Goal: Information Seeking & Learning: Learn about a topic

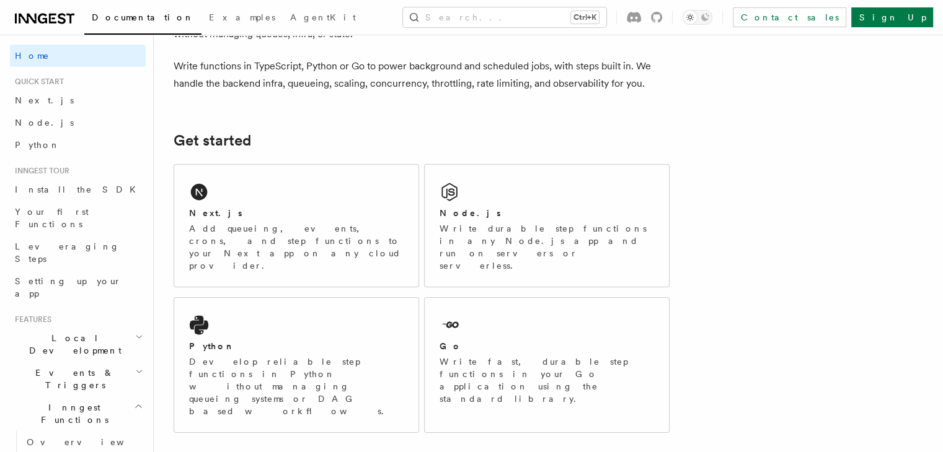
scroll to position [107, 0]
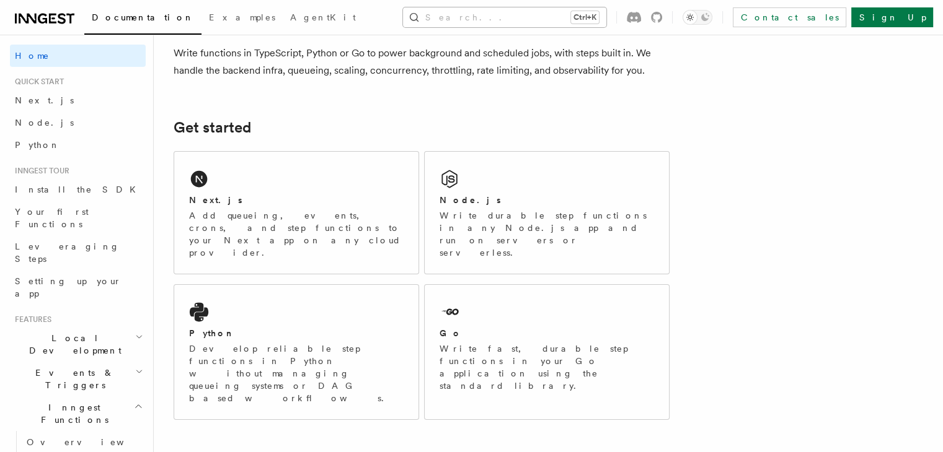
click at [501, 18] on button "Search... Ctrl+K" at bounding box center [504, 17] width 203 height 20
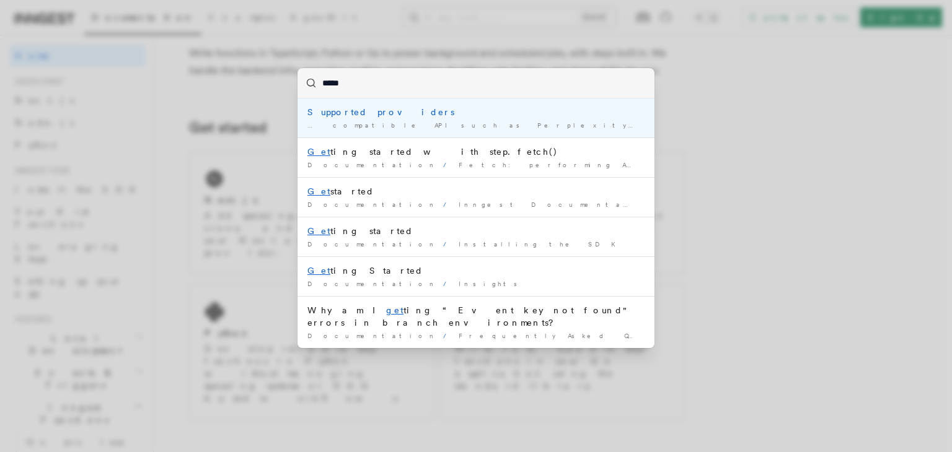
type input "******"
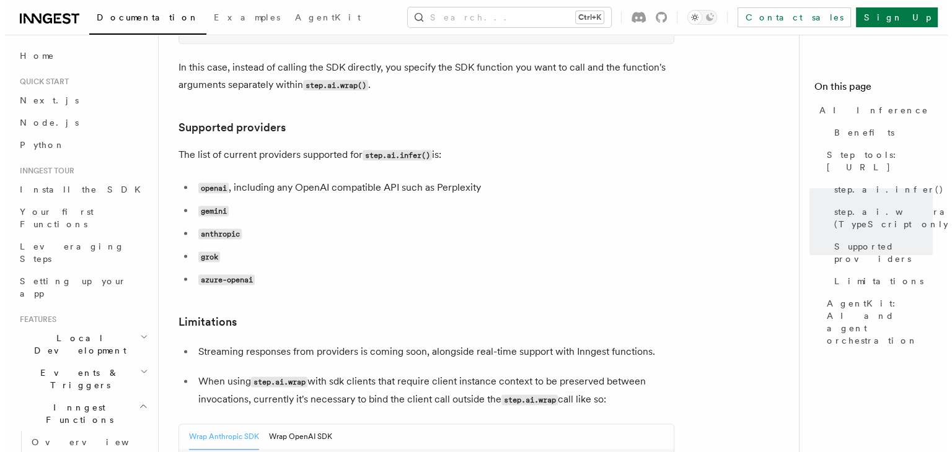
scroll to position [1574, 0]
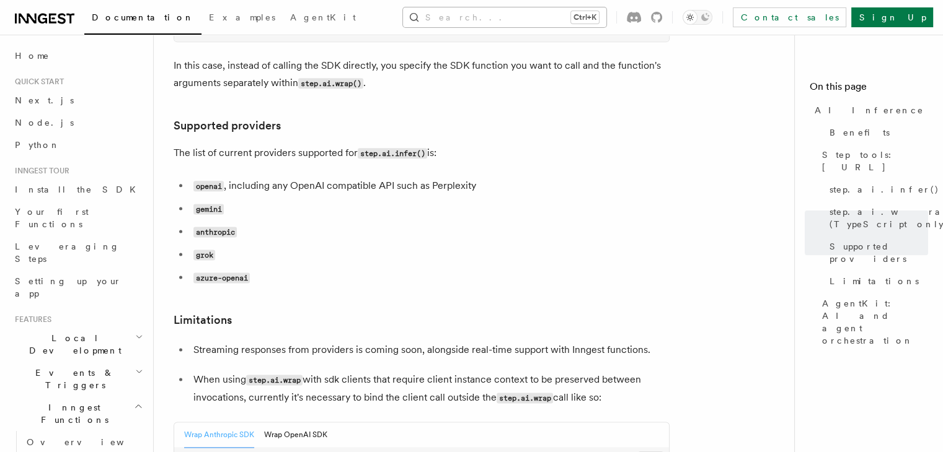
click at [494, 21] on button "Search... Ctrl+K" at bounding box center [504, 17] width 203 height 20
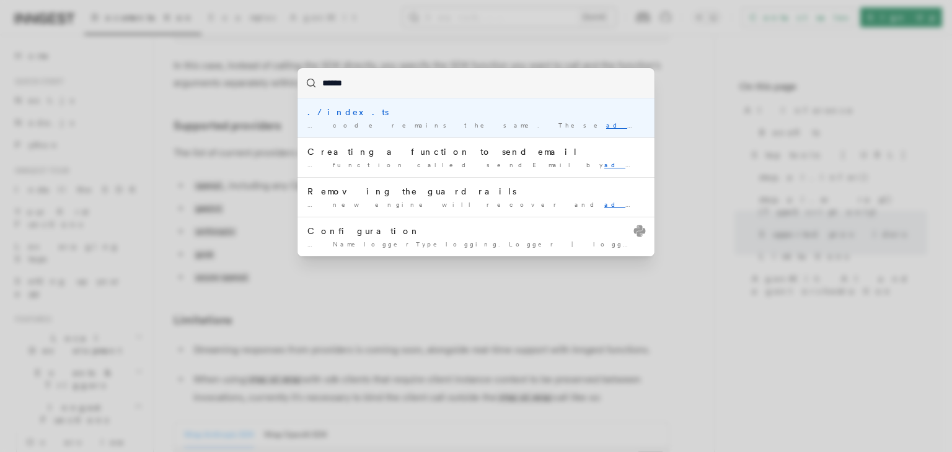
type input "*******"
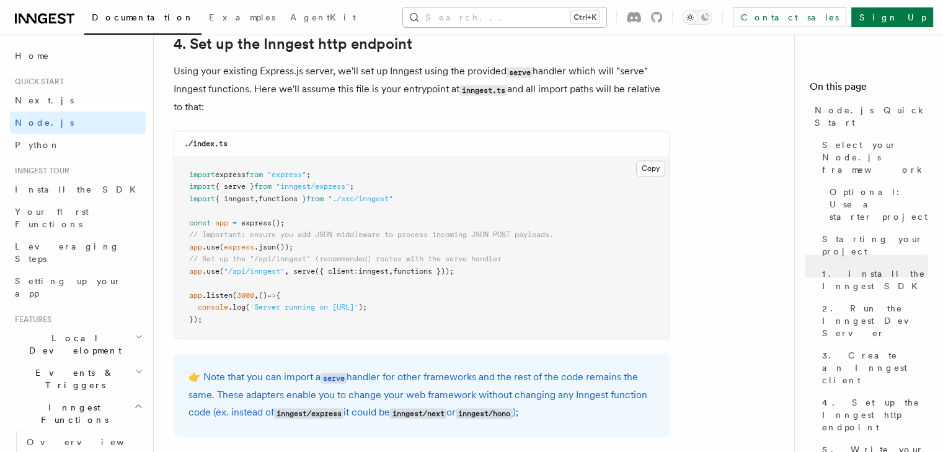
scroll to position [1874, 0]
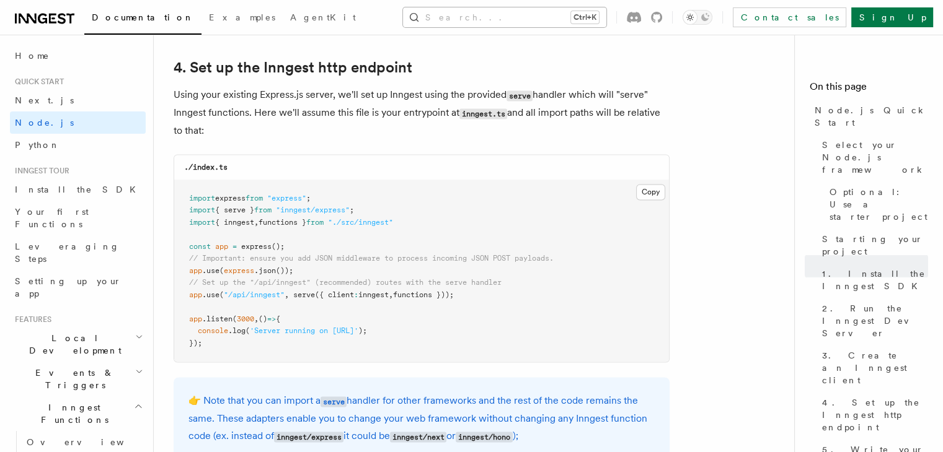
click at [507, 15] on button "Search... Ctrl+K" at bounding box center [504, 17] width 203 height 20
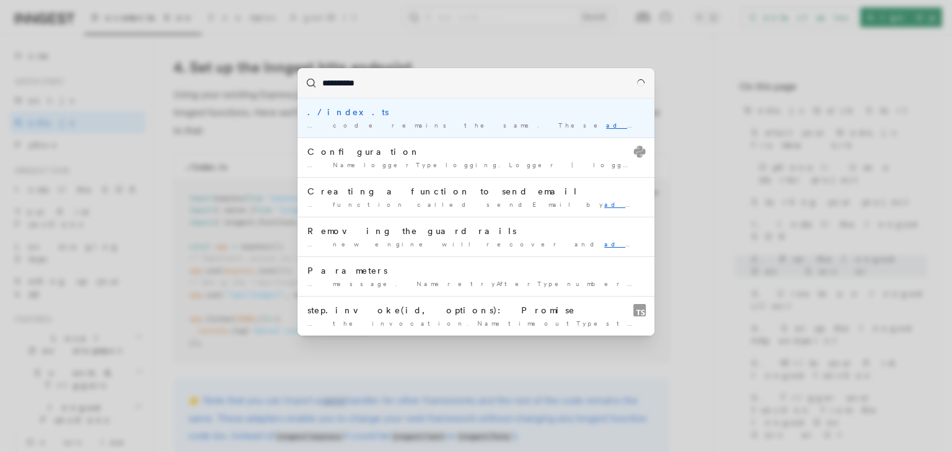
type input "**********"
click at [263, 167] on div "**********" at bounding box center [476, 226] width 952 height 452
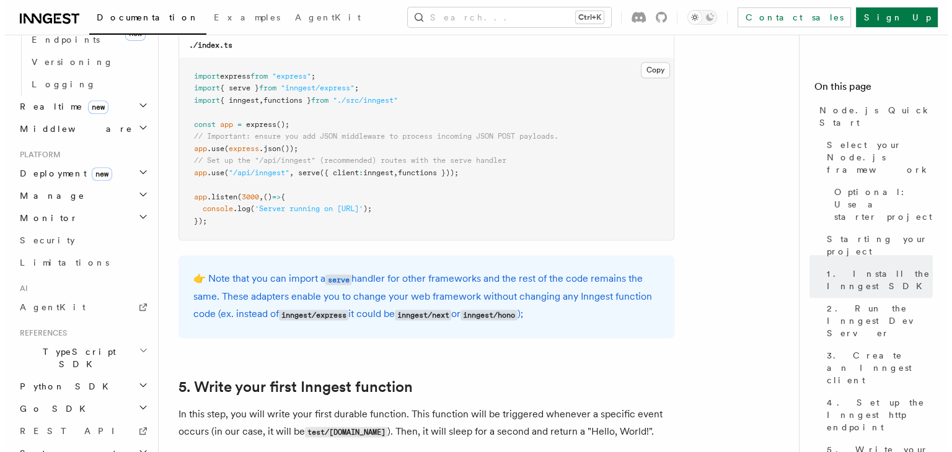
scroll to position [2003, 0]
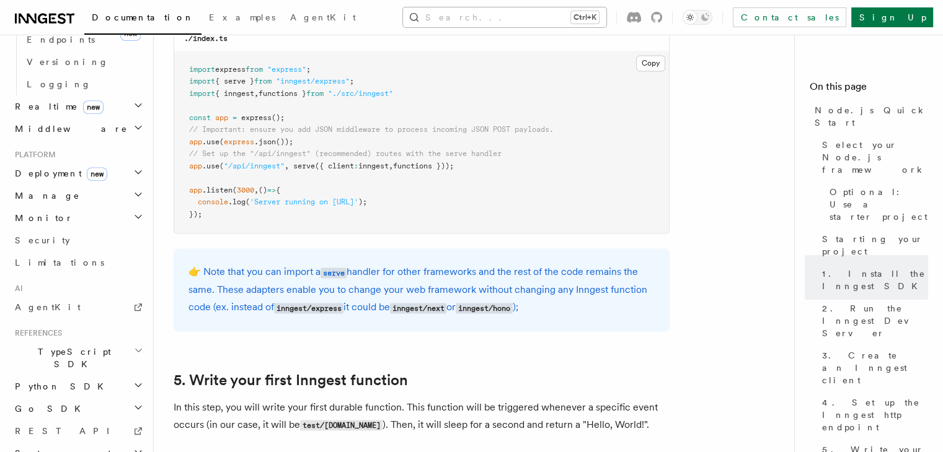
click at [518, 15] on button "Search... Ctrl+K" at bounding box center [504, 17] width 203 height 20
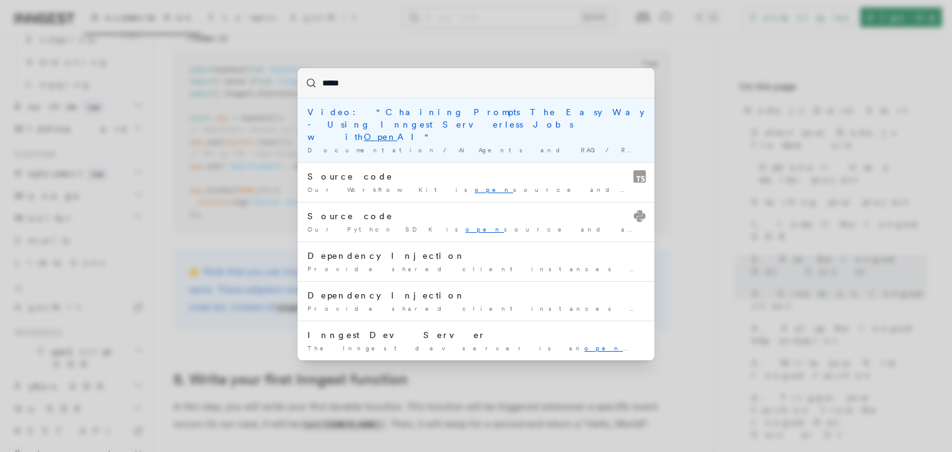
type input "******"
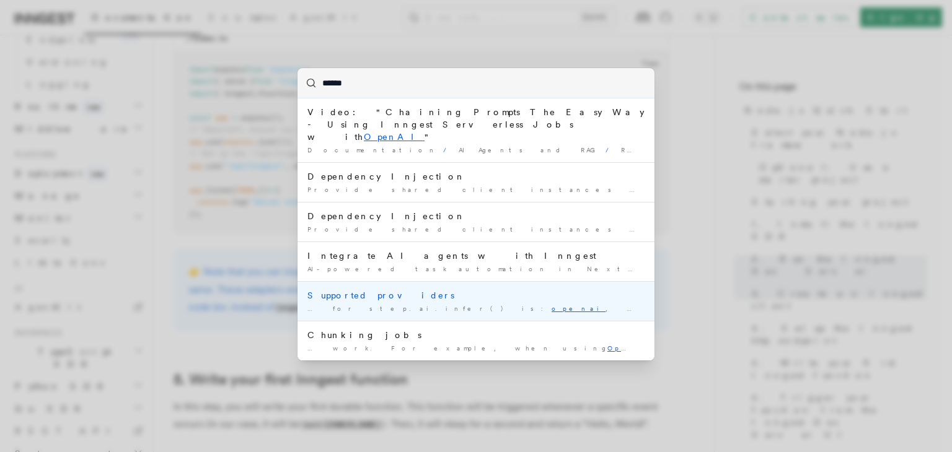
click at [459, 304] on div "… for step.ai.infer() is: openai , including any OpenAI …" at bounding box center [475, 308] width 337 height 9
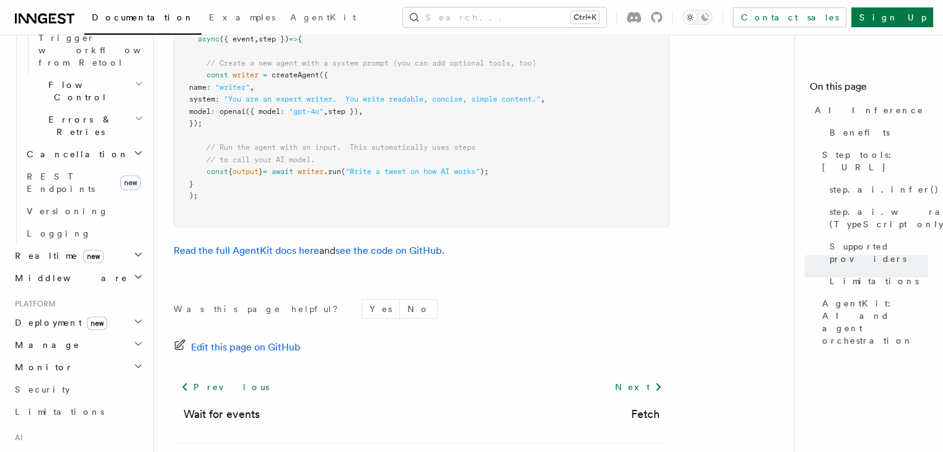
scroll to position [894, 0]
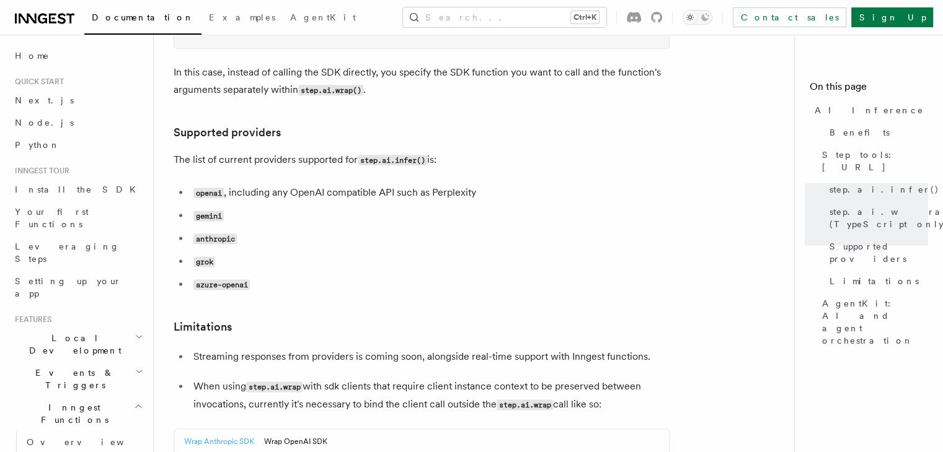
scroll to position [1574, 0]
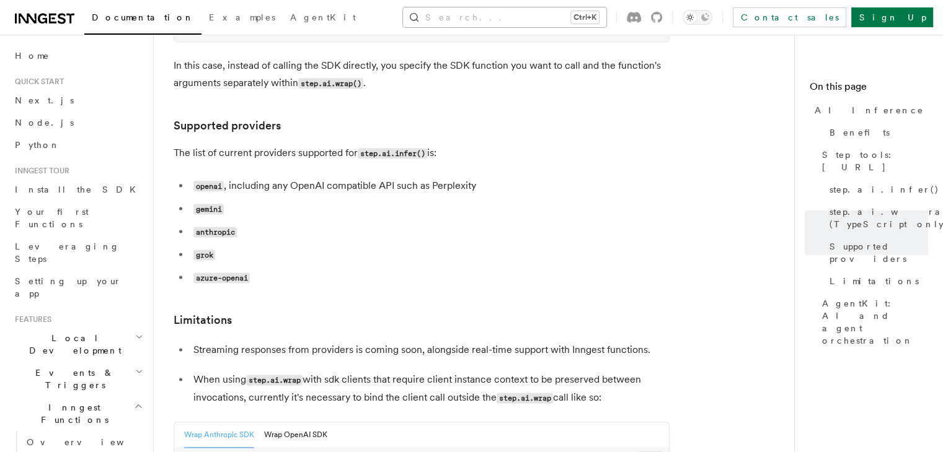
click at [478, 14] on button "Search... Ctrl+K" at bounding box center [504, 17] width 203 height 20
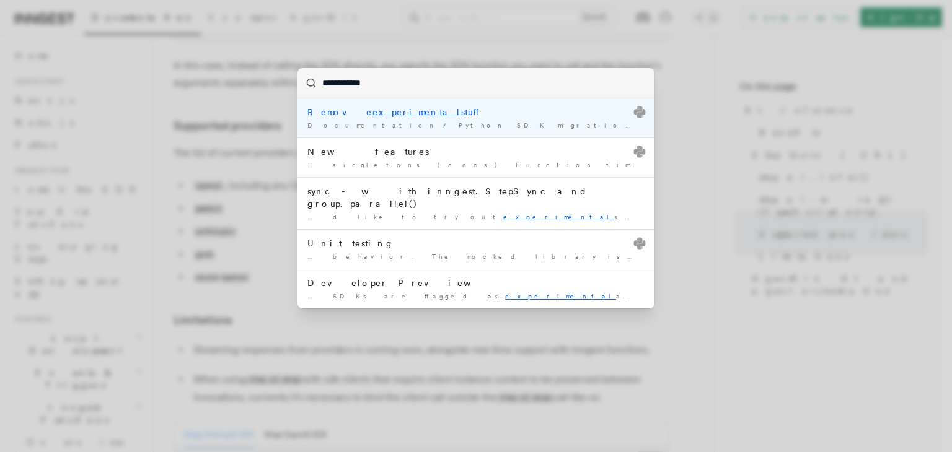
type input "**********"
click at [372, 114] on mark "experimental" at bounding box center [416, 112] width 89 height 10
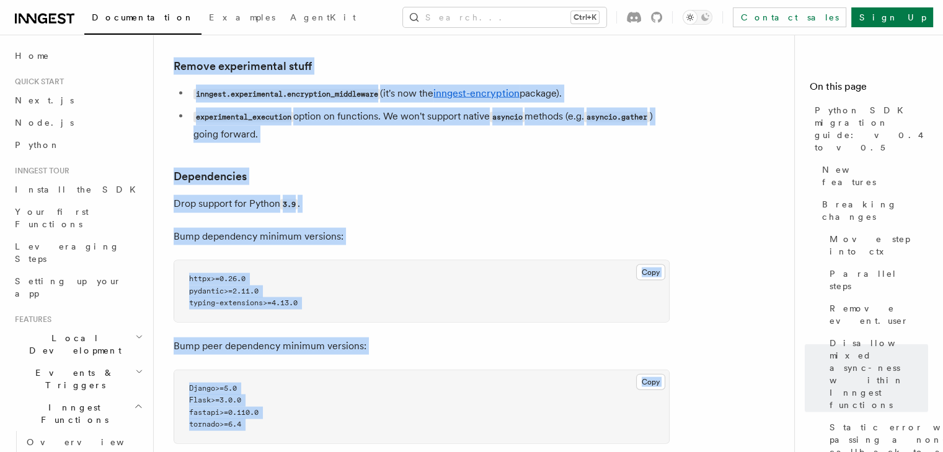
scroll to position [2627, 0]
click at [385, 203] on p "Drop support for Python 3.9 ." at bounding box center [422, 204] width 496 height 18
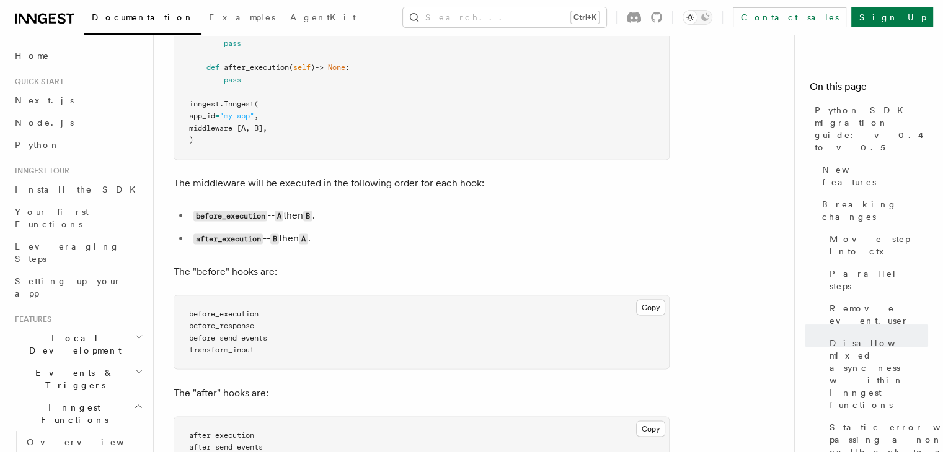
scroll to position [2087, 0]
click at [58, 147] on link "Python" at bounding box center [78, 145] width 136 height 22
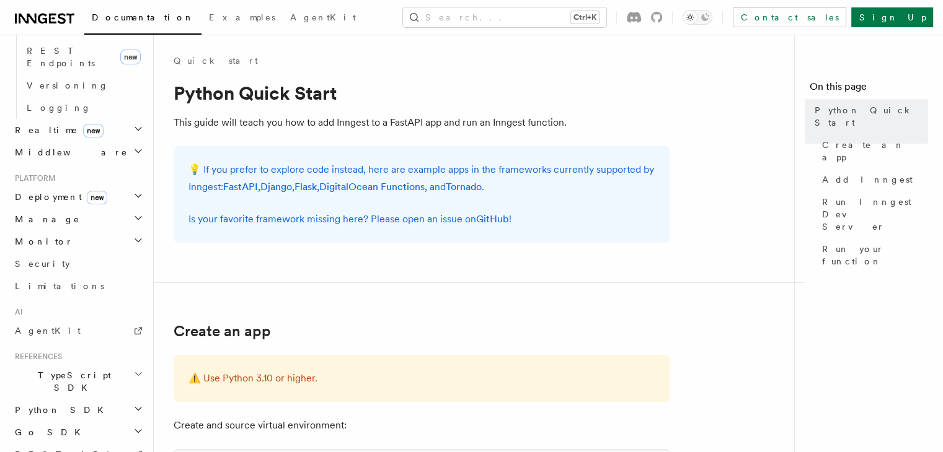
scroll to position [564, 0]
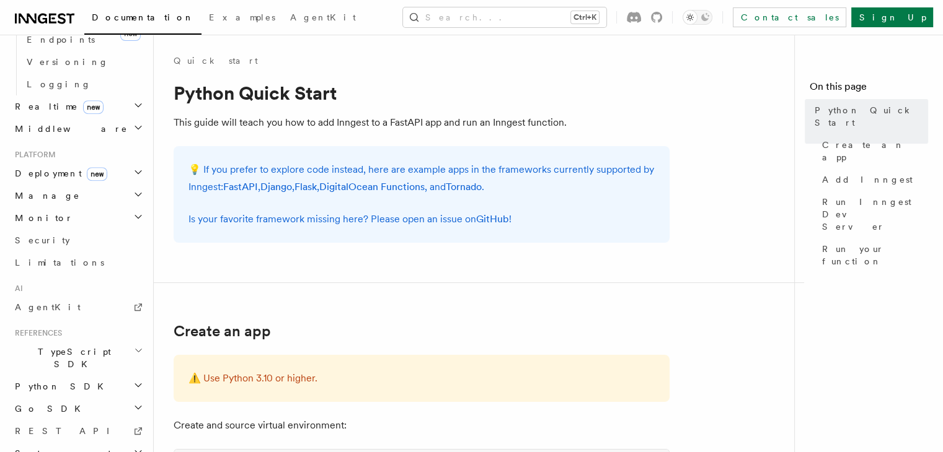
click at [50, 381] on span "Python SDK" at bounding box center [60, 387] width 101 height 12
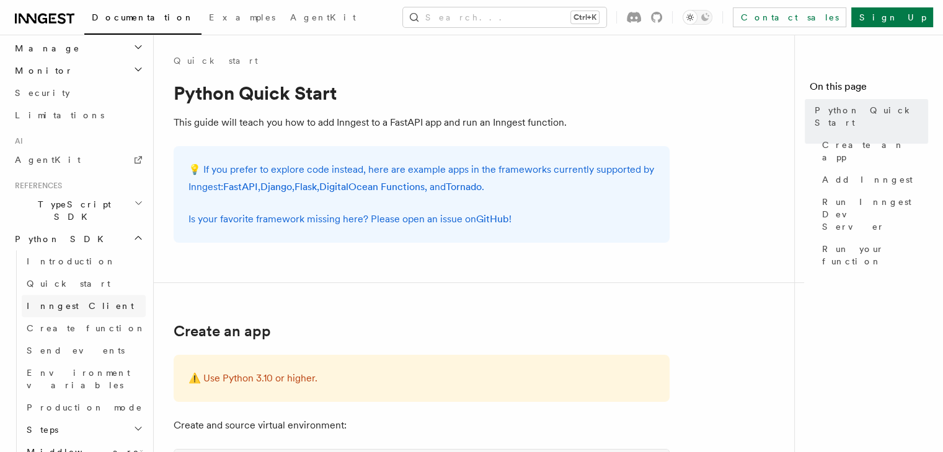
scroll to position [735, 0]
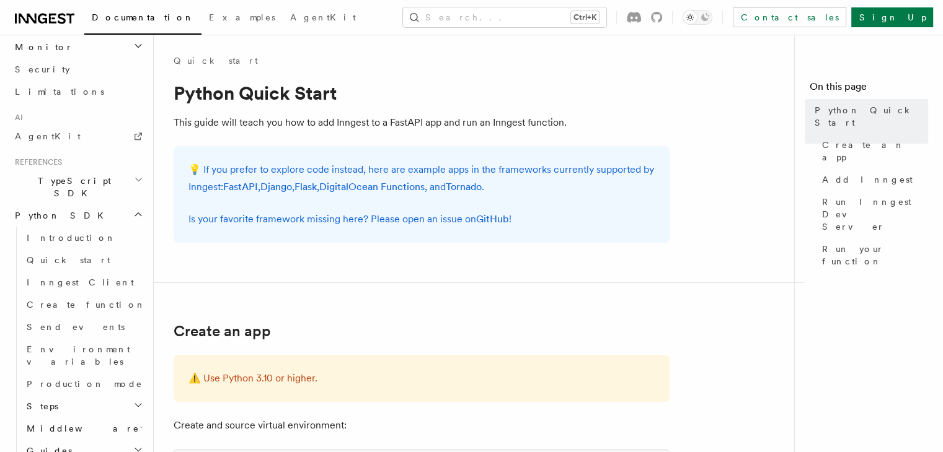
click at [102, 395] on h2 "Steps" at bounding box center [84, 406] width 124 height 22
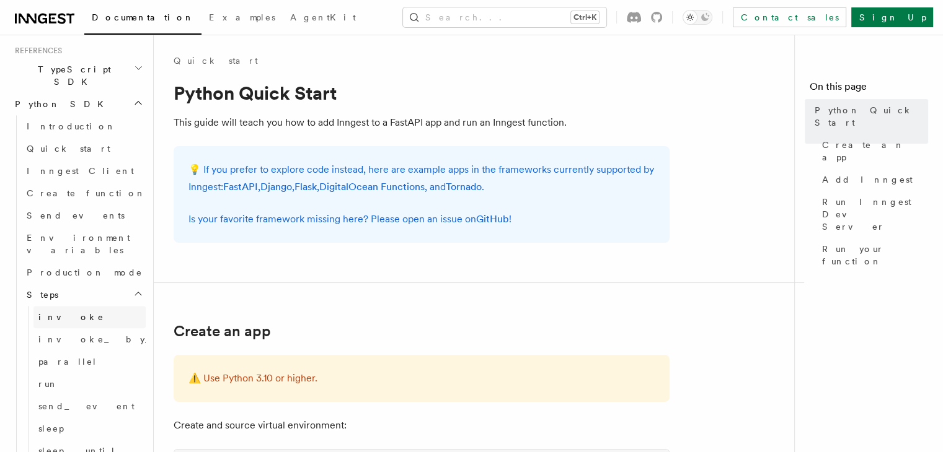
scroll to position [859, 0]
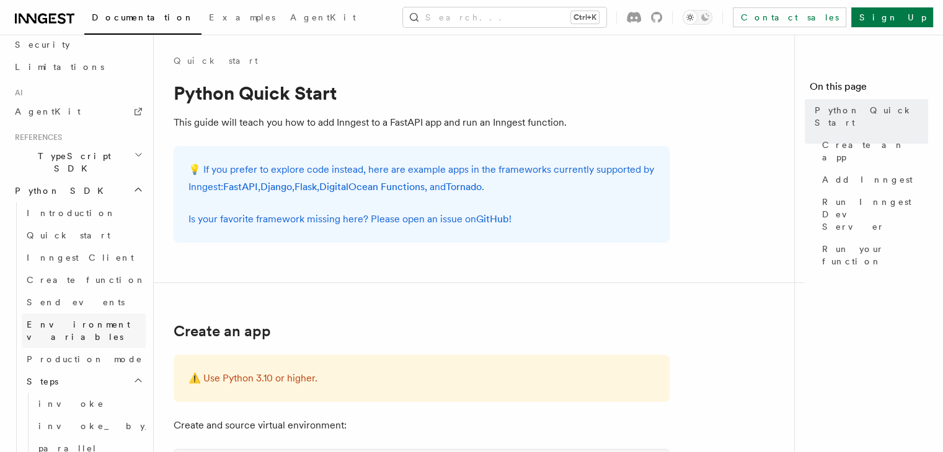
scroll to position [757, 0]
click at [77, 256] on span "Inngest Client" at bounding box center [80, 261] width 107 height 10
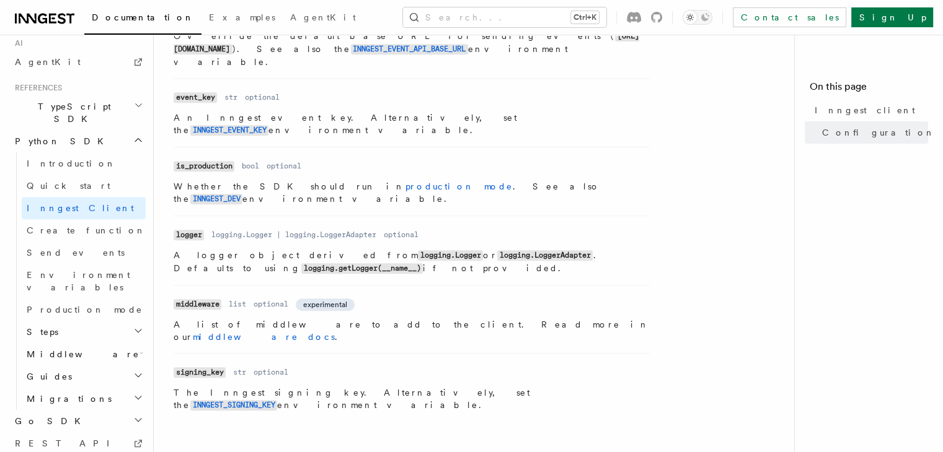
scroll to position [557, 0]
click at [64, 393] on span "Migrations" at bounding box center [67, 399] width 90 height 12
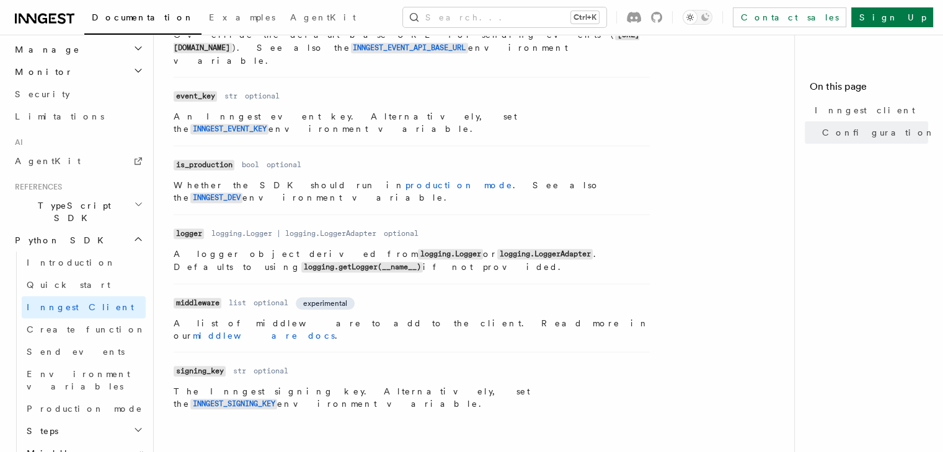
scroll to position [708, 0]
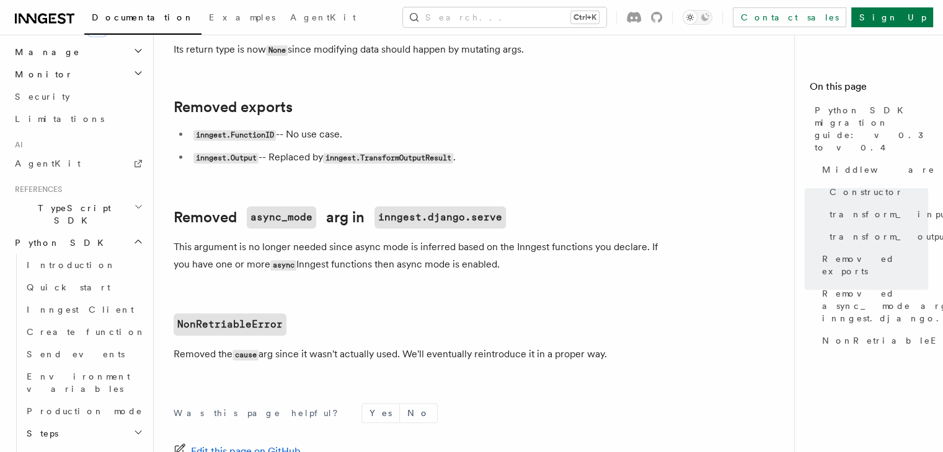
scroll to position [713, 0]
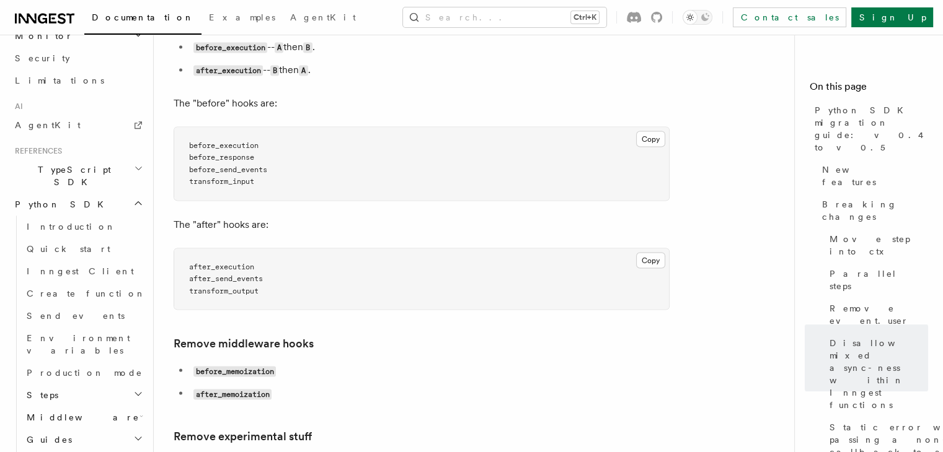
scroll to position [744, 0]
click at [814, 107] on span "Python SDK migration guide: v0.4 to v0.5" at bounding box center [870, 129] width 113 height 50
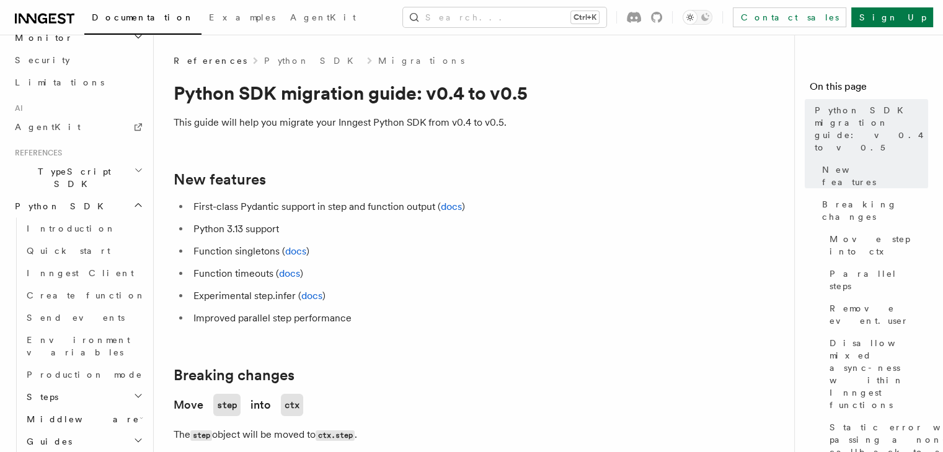
click at [68, 195] on h2 "Python SDK" at bounding box center [78, 206] width 136 height 22
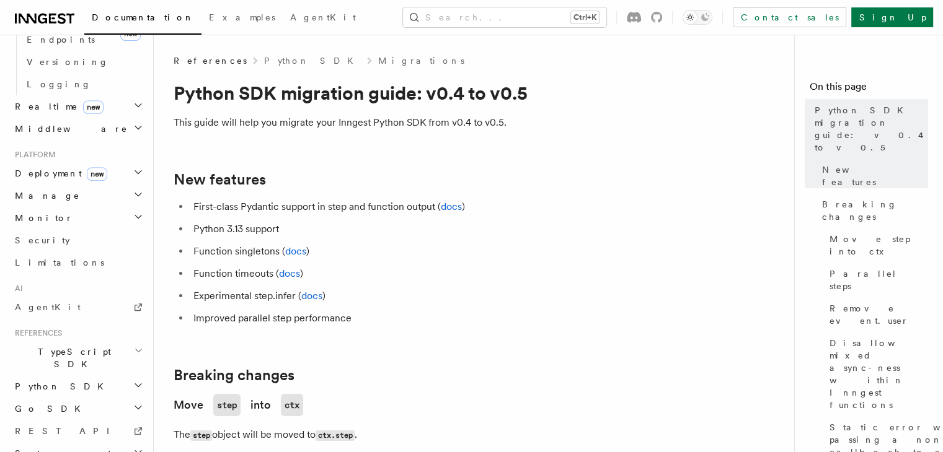
click at [42, 376] on h2 "Python SDK" at bounding box center [78, 387] width 136 height 22
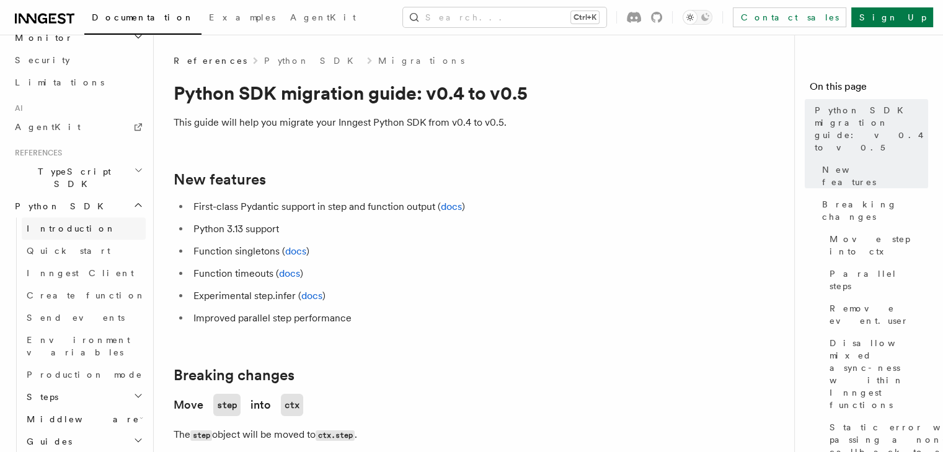
click at [71, 224] on span "Introduction" at bounding box center [71, 229] width 89 height 10
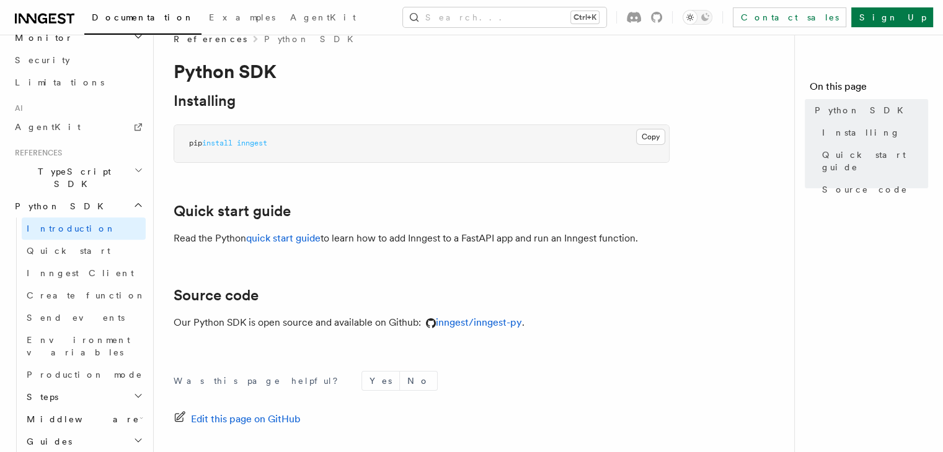
scroll to position [22, 0]
click at [822, 183] on span "Source code" at bounding box center [865, 189] width 86 height 12
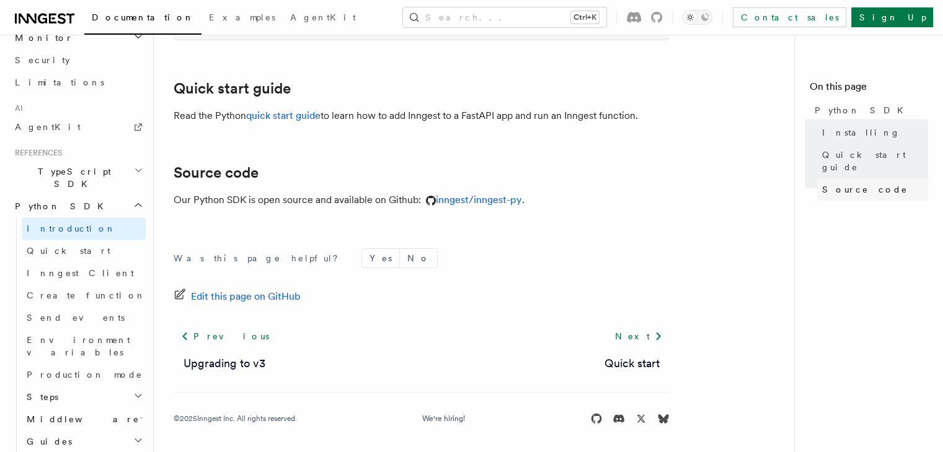
scroll to position [146, 0]
click at [473, 201] on link "inngest/inngest-py" at bounding box center [471, 198] width 101 height 12
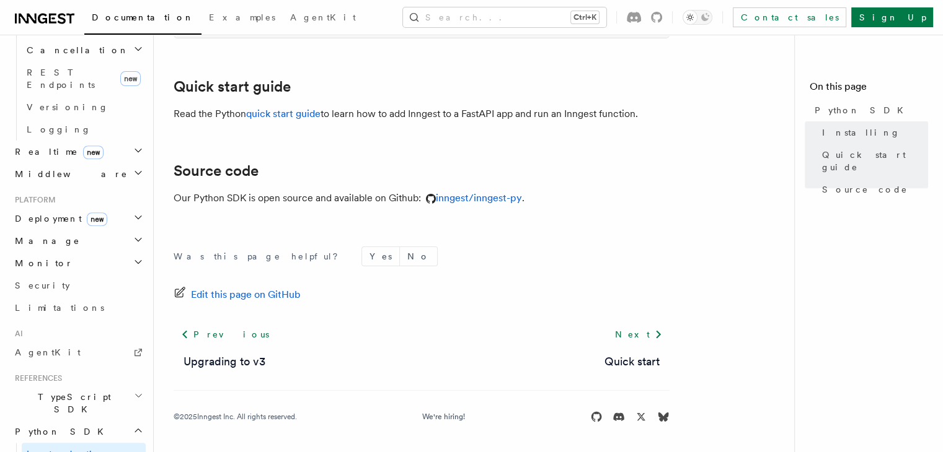
scroll to position [494, 0]
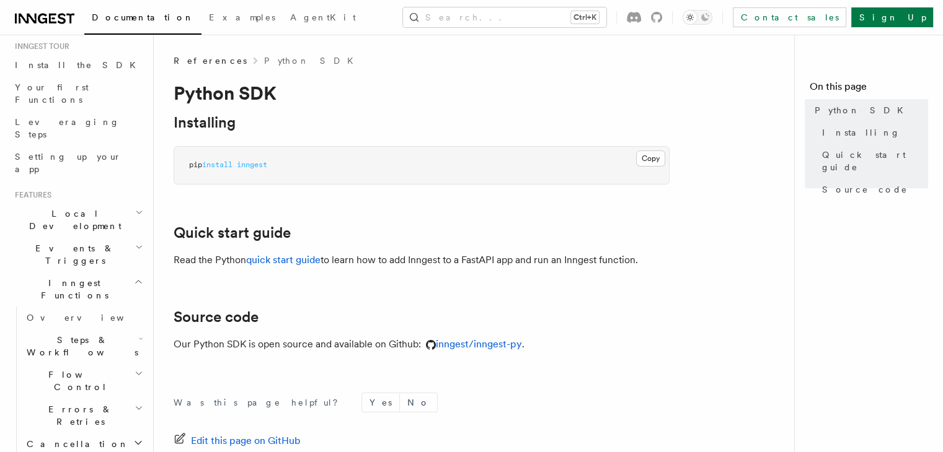
scroll to position [121, 0]
click at [485, 18] on button "Search... Ctrl+K" at bounding box center [504, 17] width 203 height 20
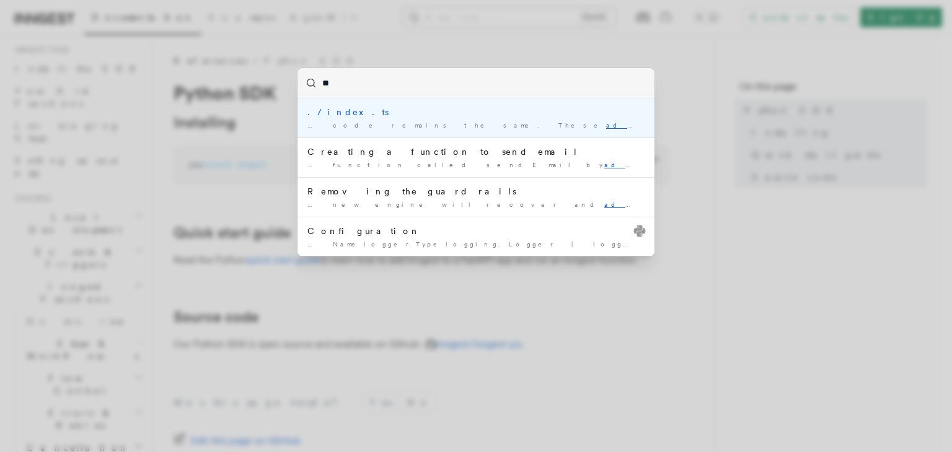
type input "*"
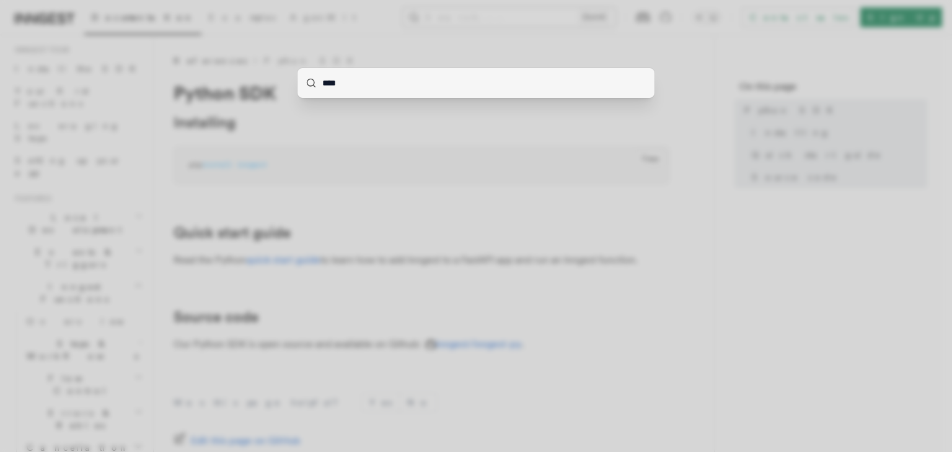
type input "*****"
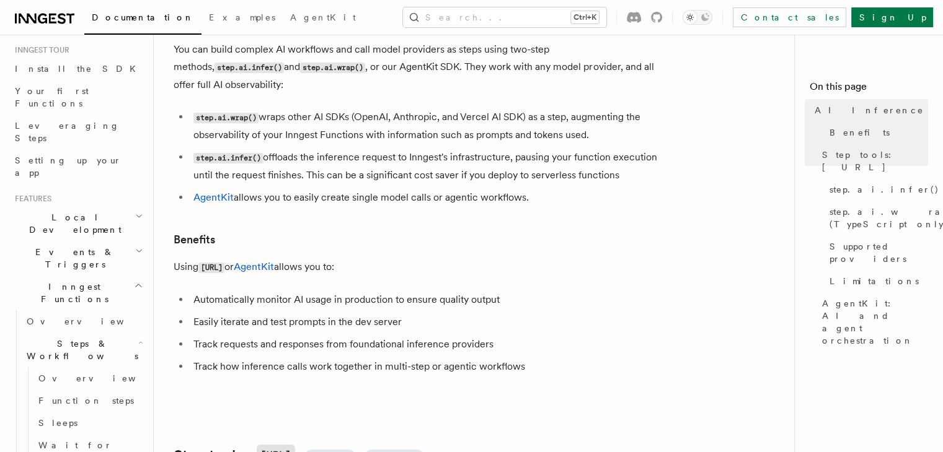
scroll to position [74, 0]
click at [350, 148] on li "step.ai.infer() offloads the inference request to Inngest's infrastructure, pau…" at bounding box center [430, 165] width 480 height 35
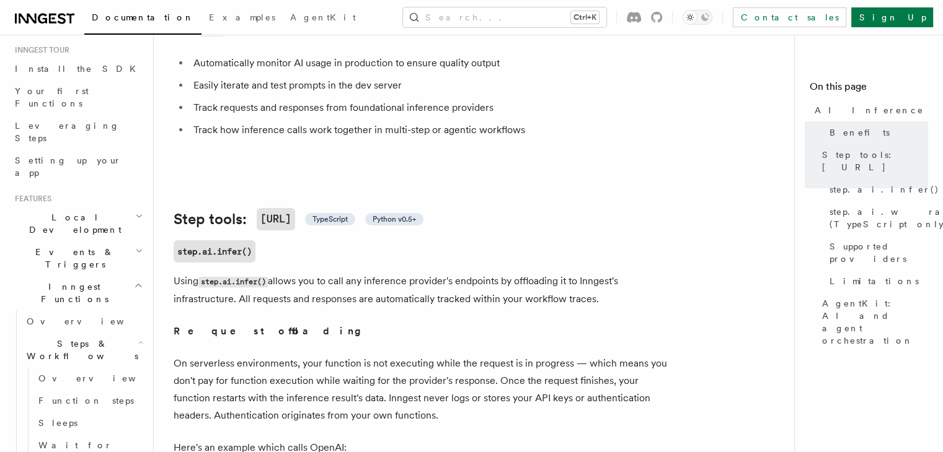
scroll to position [358, 0]
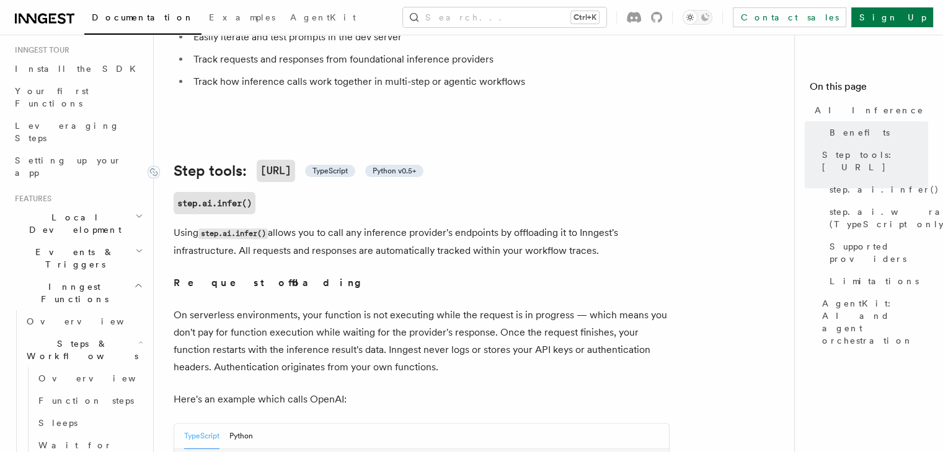
click at [408, 166] on span "Python v0.5+" at bounding box center [393, 171] width 43 height 10
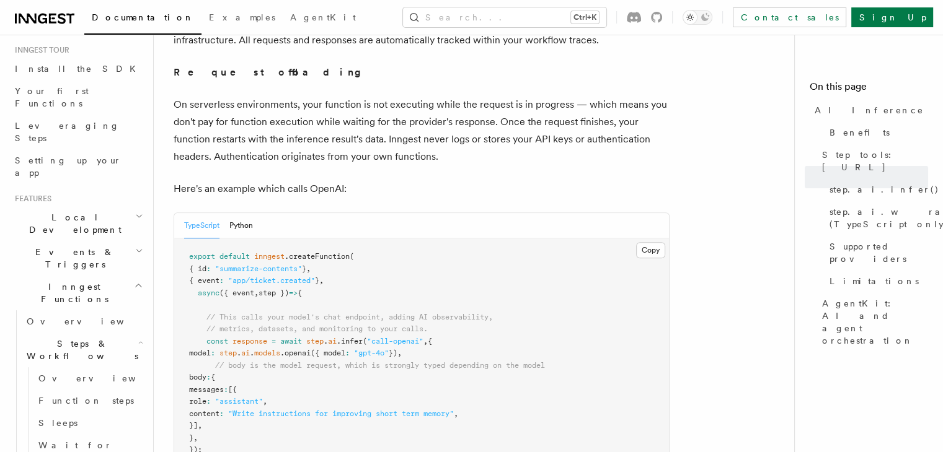
scroll to position [574, 0]
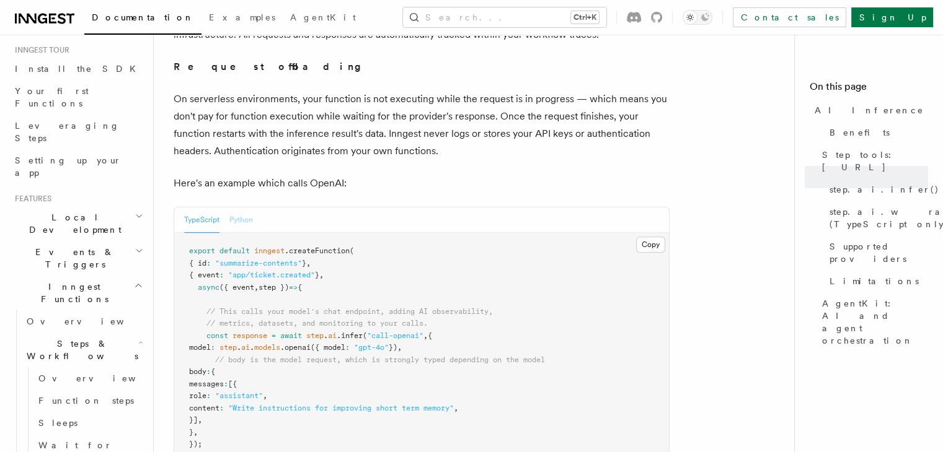
click at [243, 208] on button "Python" at bounding box center [241, 220] width 24 height 25
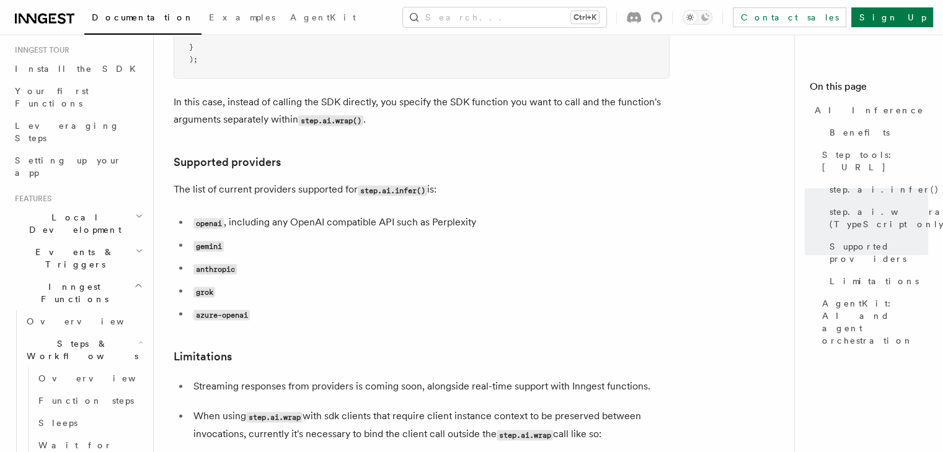
scroll to position [1648, 0]
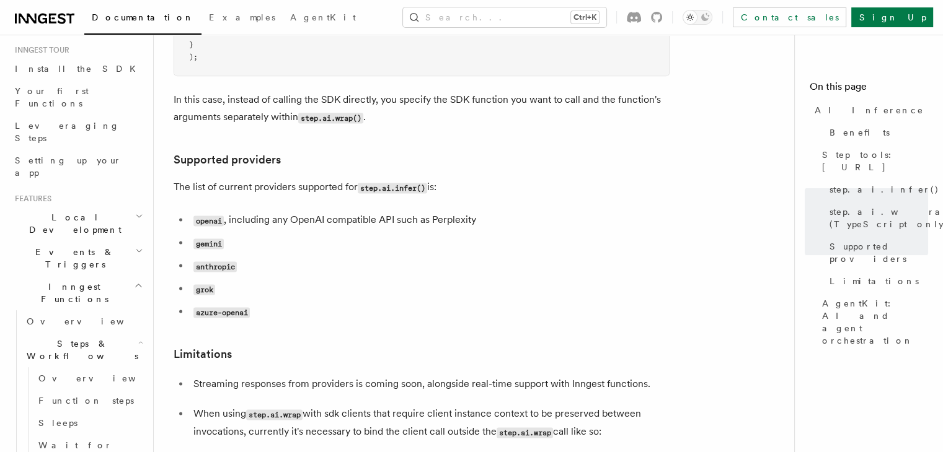
click at [204, 239] on code "gemini" at bounding box center [208, 244] width 30 height 11
click at [221, 262] on code "anthropic" at bounding box center [214, 267] width 43 height 11
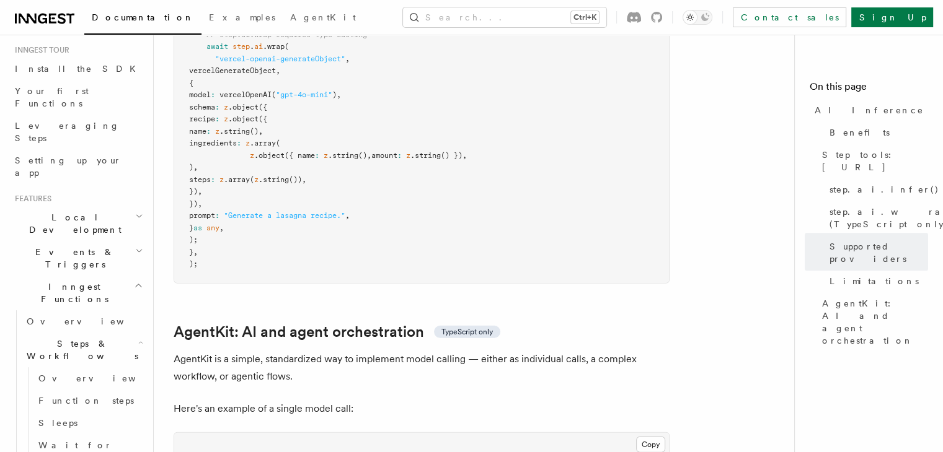
scroll to position [3960, 0]
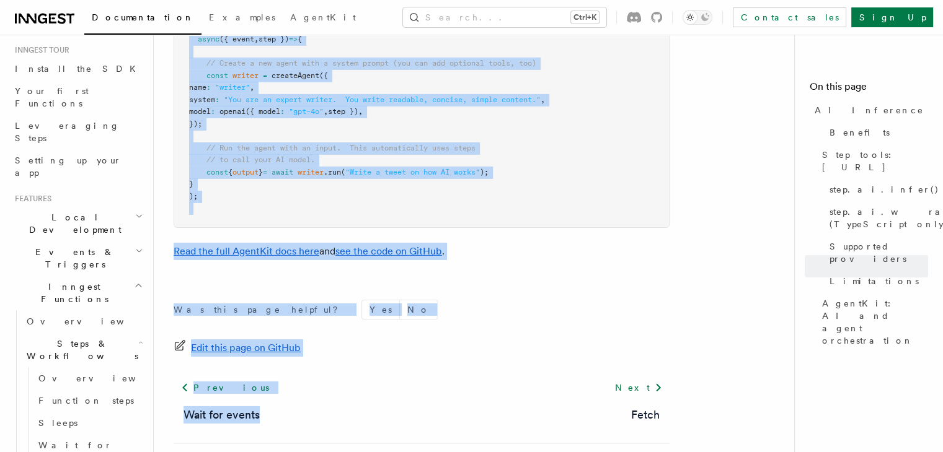
drag, startPoint x: 164, startPoint y: 43, endPoint x: 383, endPoint y: 303, distance: 339.5
copy article "Features Inngest Functions Steps & Workflows AI Inference TypeScript and Python…"
